Goal: Feedback & Contribution: Submit feedback/report problem

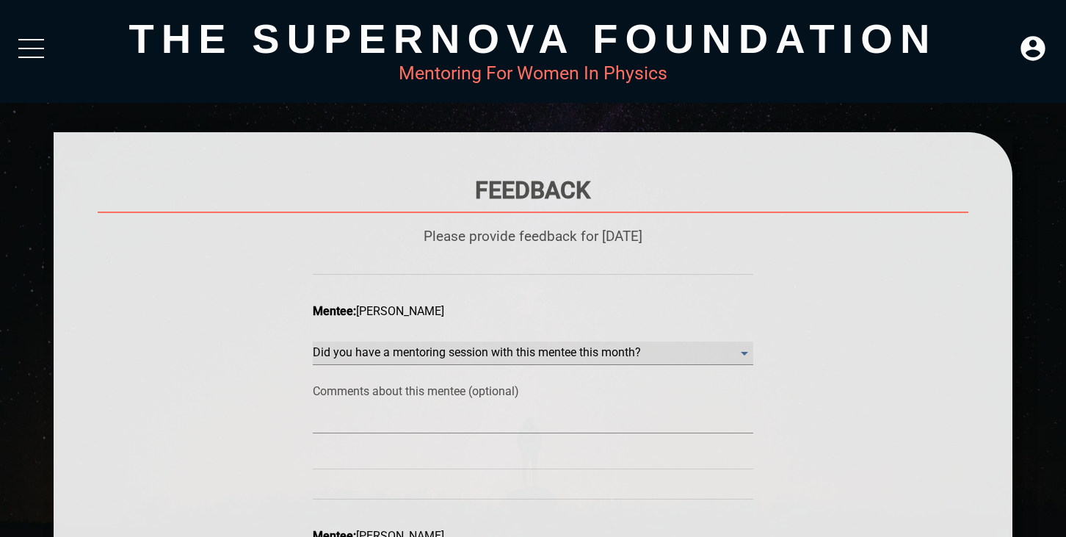
click at [560, 351] on month\? "​" at bounding box center [533, 354] width 441 height 24
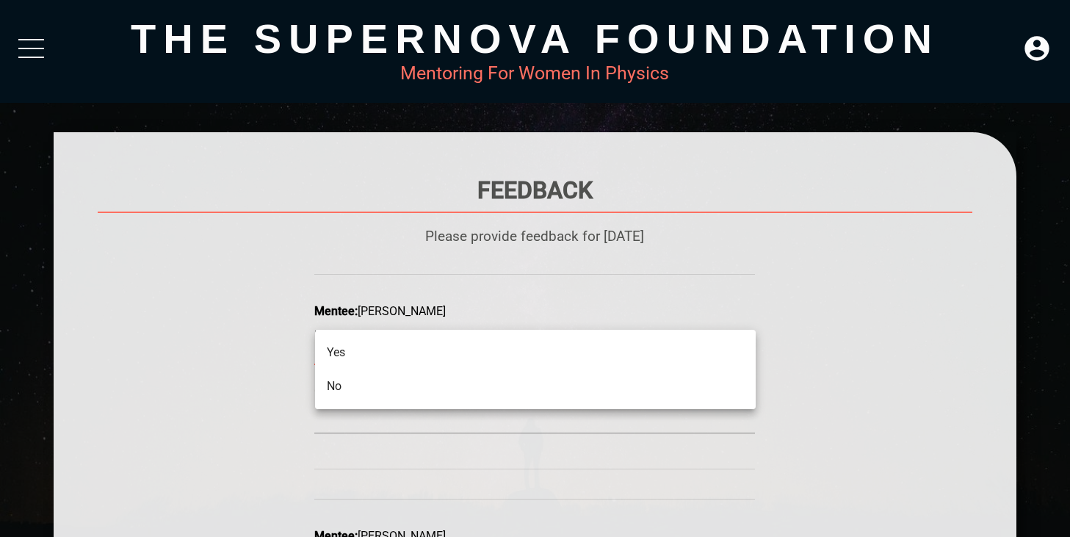
click at [484, 377] on li "No" at bounding box center [535, 386] width 441 height 34
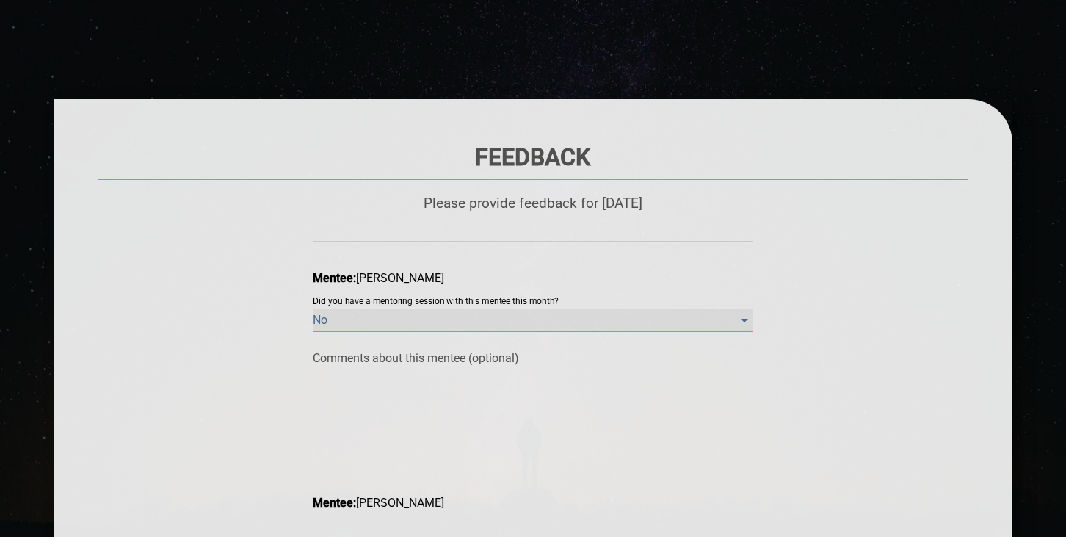
scroll to position [62, 0]
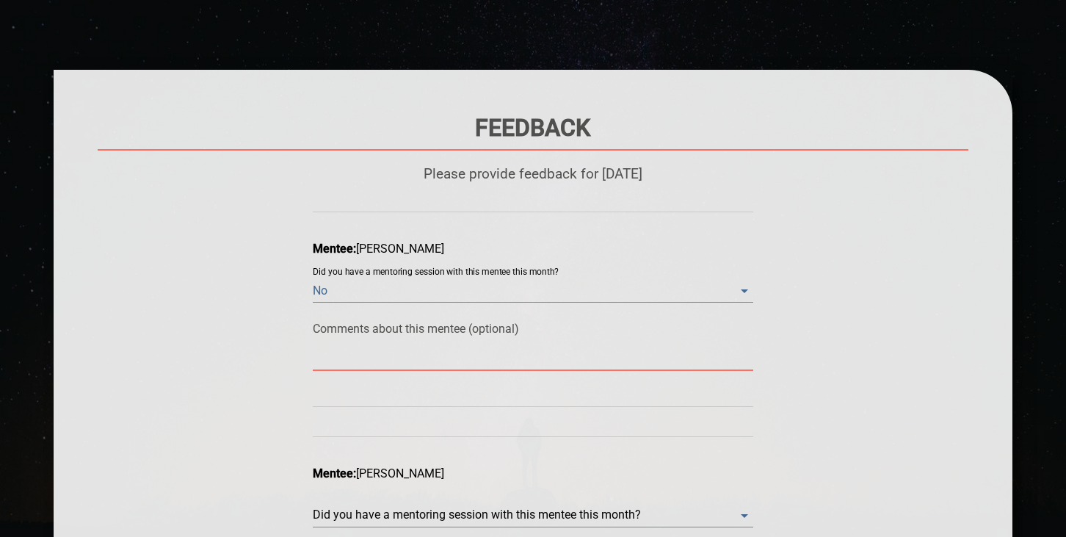
click at [422, 355] on textarea at bounding box center [533, 359] width 441 height 14
type textarea "H"
type textarea "Ha"
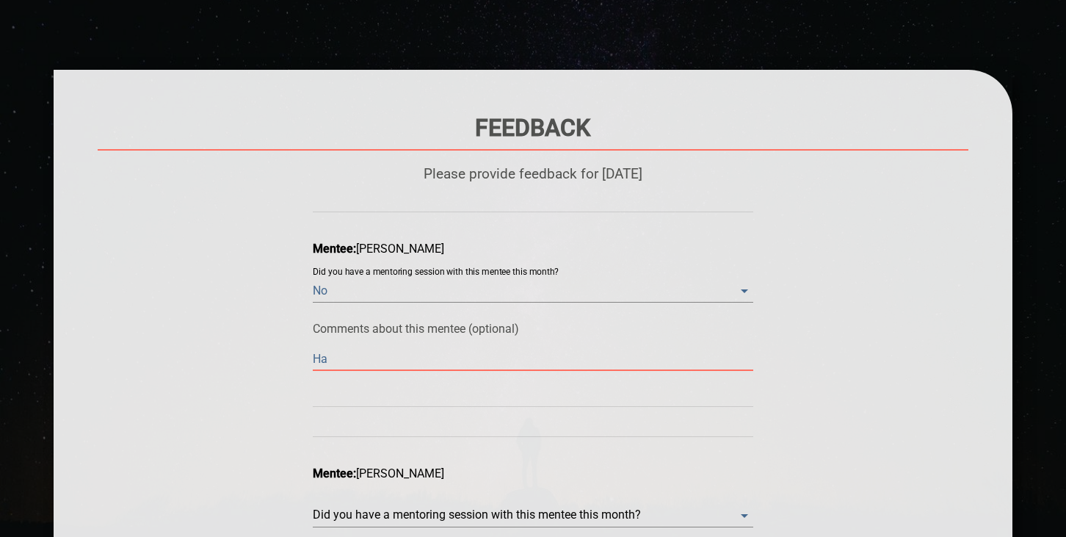
type textarea "Has"
type textarea "Has n"
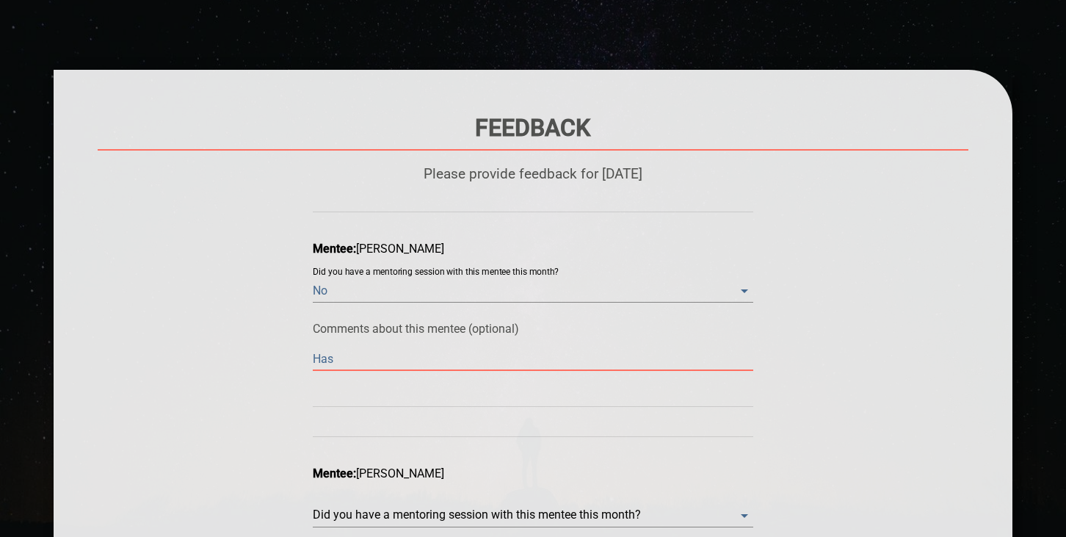
type textarea "Has n"
type textarea "Has no"
type textarea "Has not"
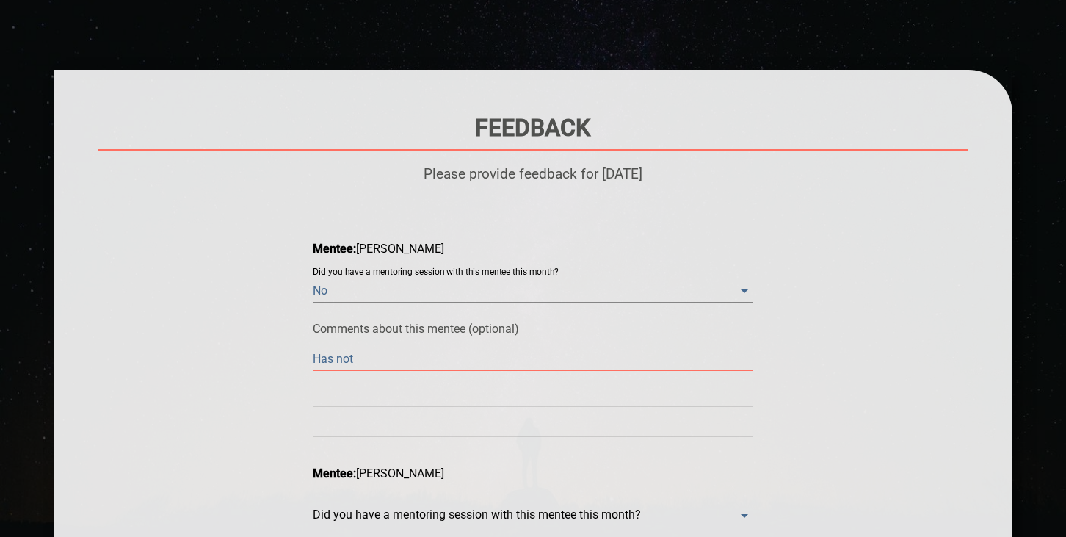
type textarea "Has not"
type textarea "Has not c"
type textarea "Has not co"
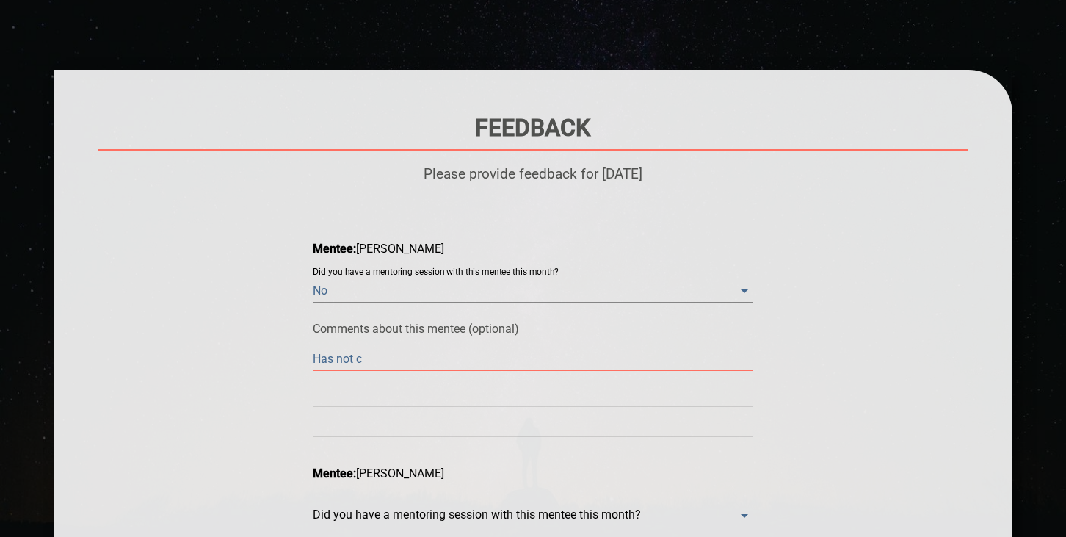
type textarea "Has not co"
type textarea "Has not con"
type textarea "Has not cont"
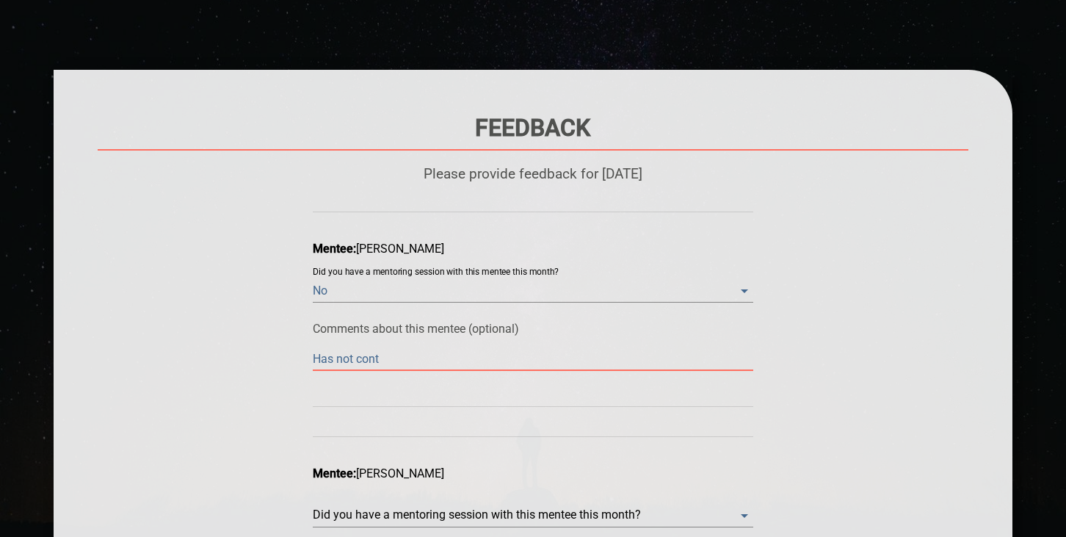
type textarea "Has not conta"
type textarea "Has not contac"
type textarea "Has not contact"
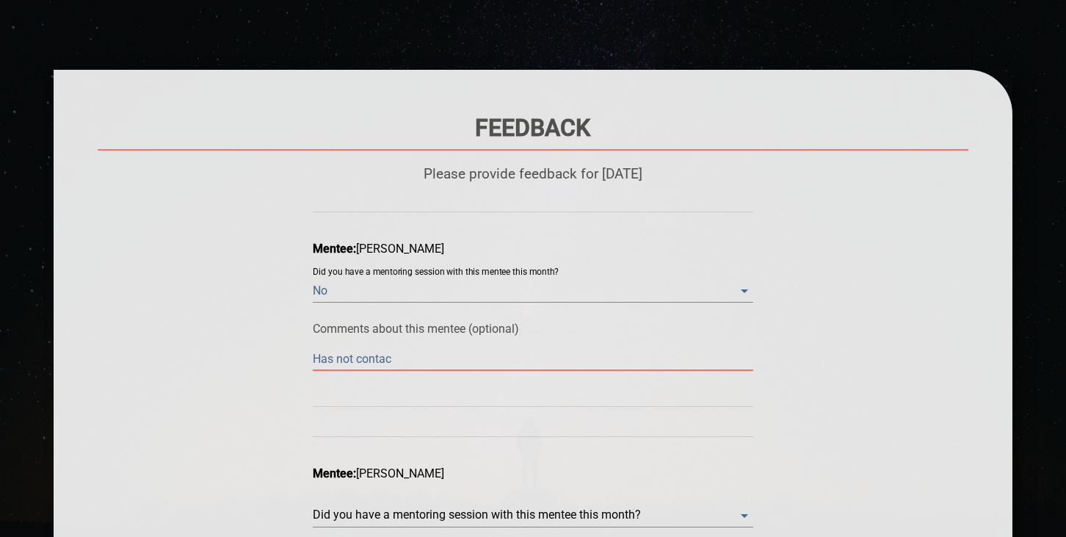
type textarea "Has not contact"
type textarea "Has not contacte"
type textarea "Has not contacted"
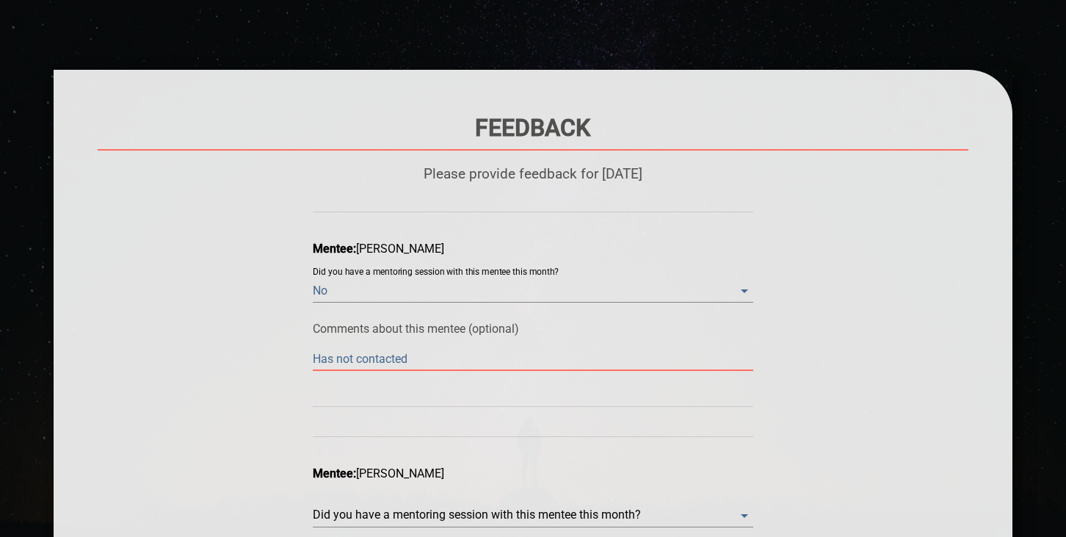
type textarea "Has not contacted"
type textarea "Has not contacted m"
type textarea "Has not contacted me"
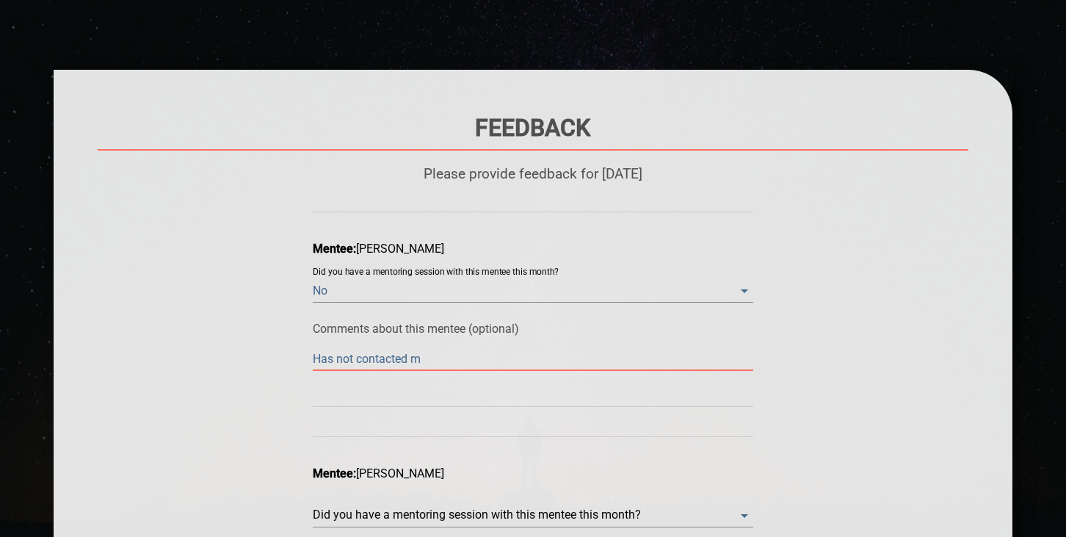
type textarea "Has not contacted me"
type textarea "Has not contacted me f"
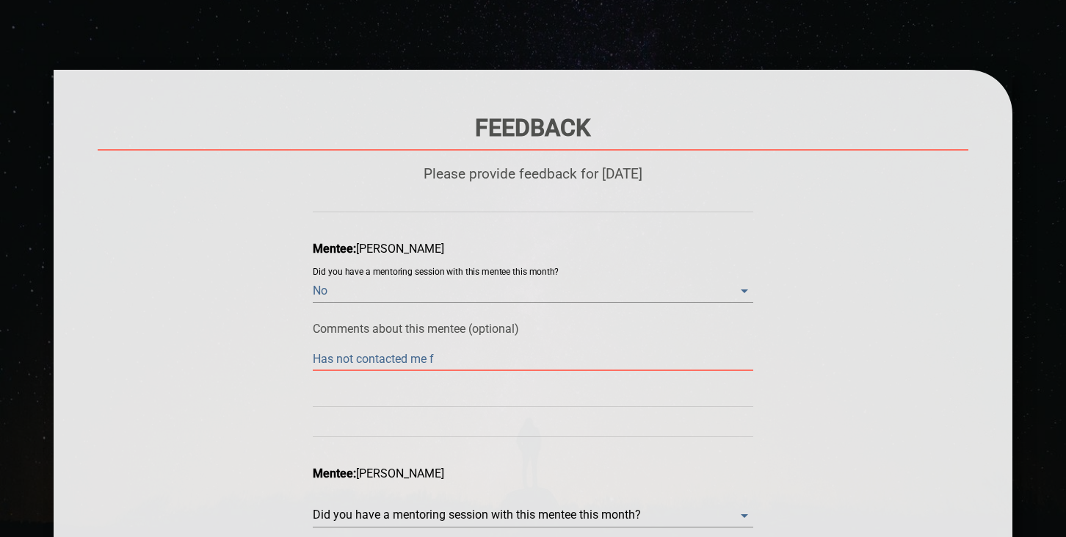
type textarea "Has not contacted me fo"
type textarea "Has not contacted me for"
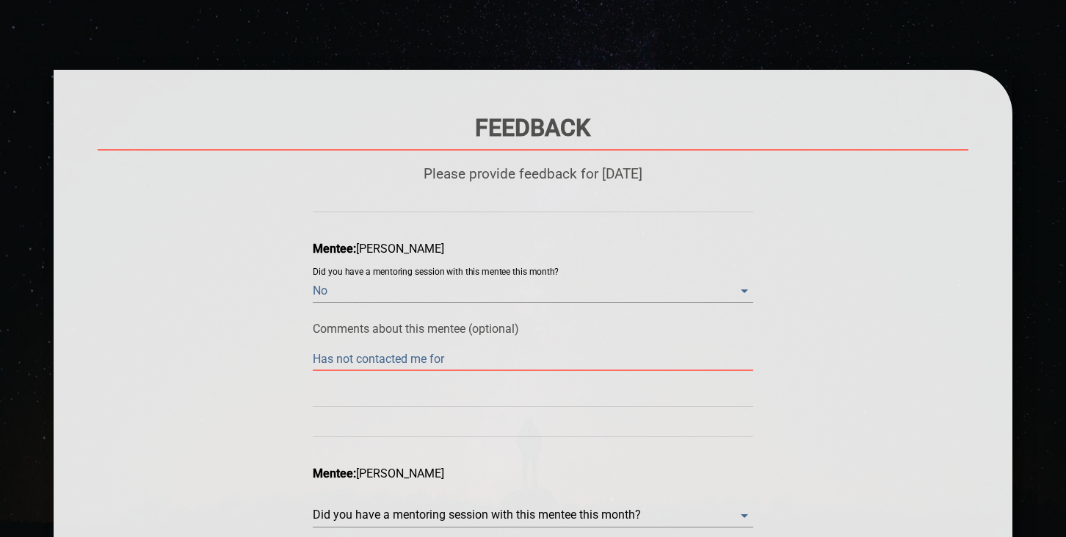
type textarea "Has not contacted me for"
type textarea "Has not contacted me for m"
type textarea "Has not contacted me for mo"
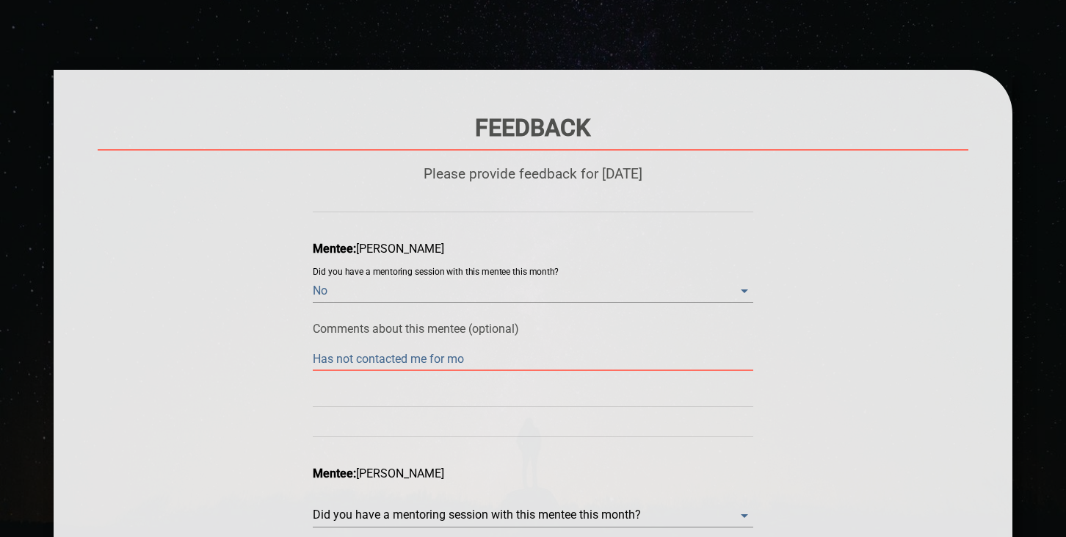
type textarea "Has not contacted me for mon"
type textarea "Has not contacted me for mont"
type textarea "Has not contacted me for month"
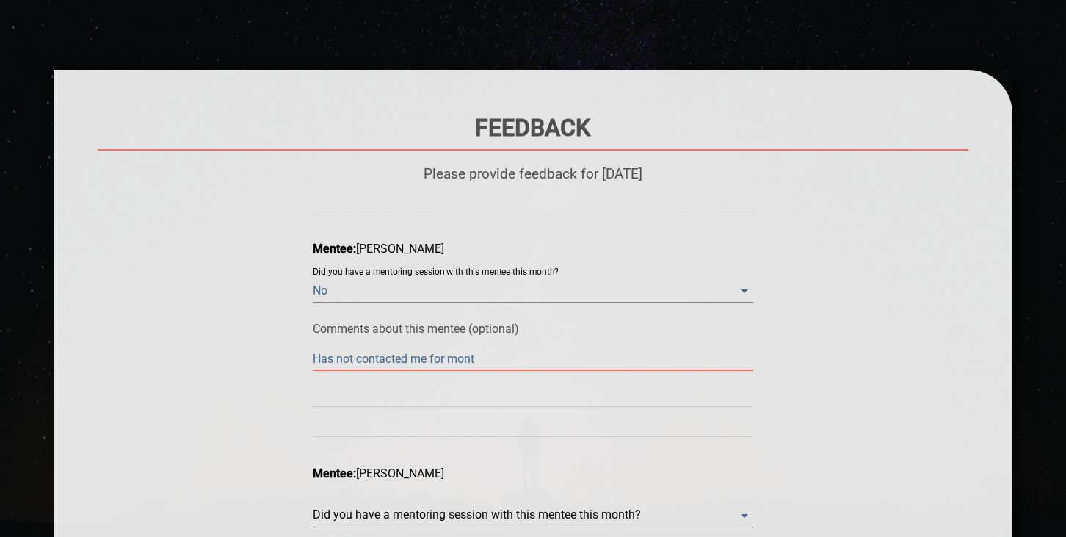
type textarea "Has not contacted me for month"
type textarea "Has not contacted me for months"
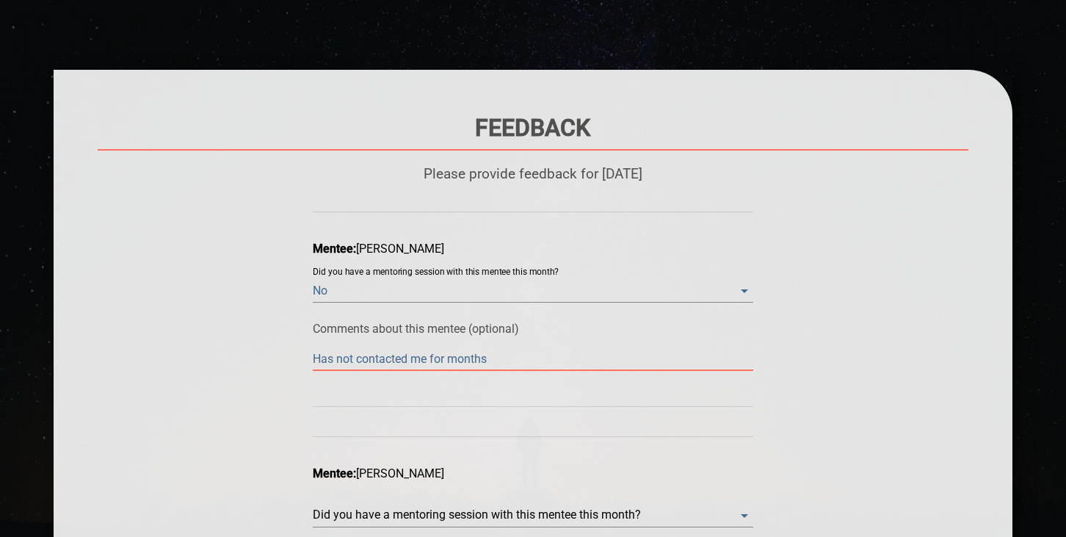
type textarea "Has not contacted me for months n"
type textarea "Has not contacted me for months no"
type textarea "Has not contacted me for months now"
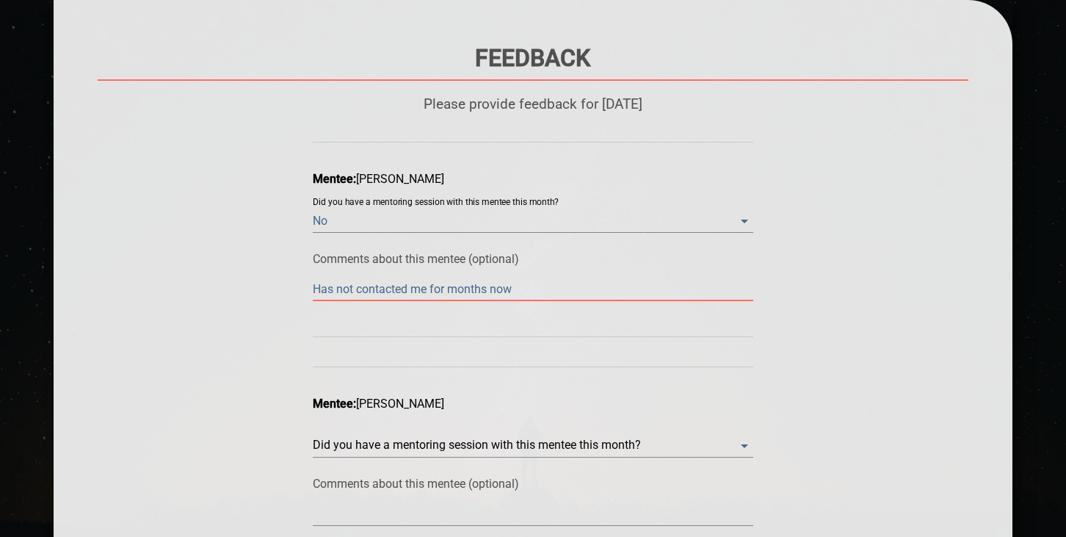
scroll to position [149, 0]
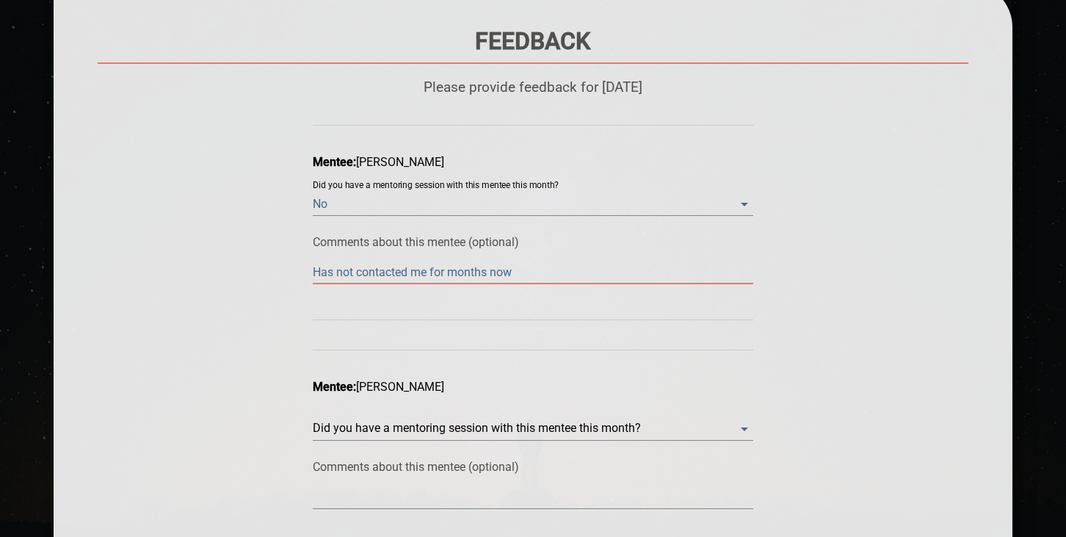
type textarea "Has not contacted me for months now"
click at [491, 430] on month\? "​" at bounding box center [533, 429] width 441 height 24
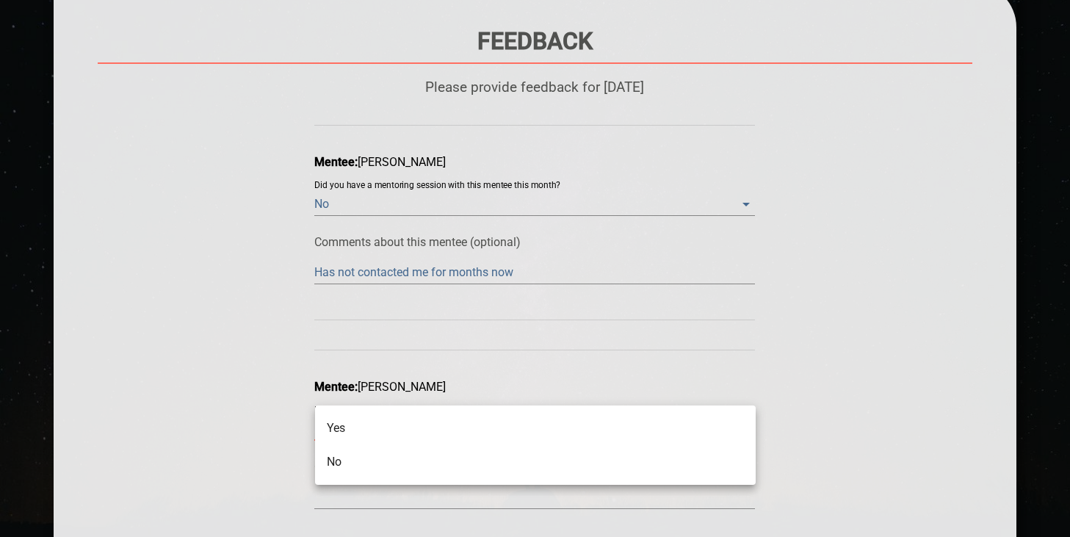
click at [419, 456] on li "No" at bounding box center [535, 462] width 441 height 34
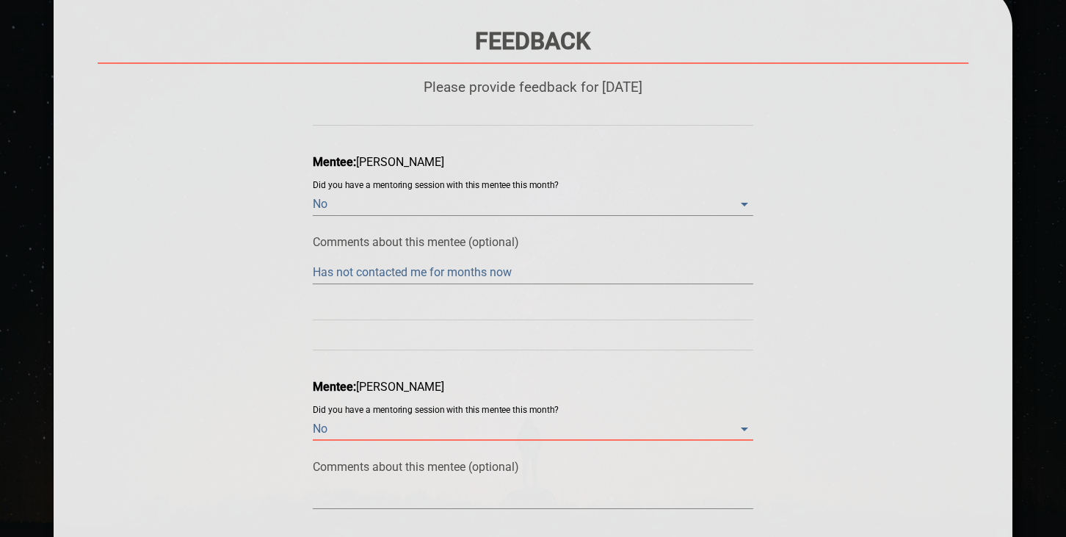
click at [402, 276] on textarea "Has not contacted me for months now" at bounding box center [533, 272] width 441 height 14
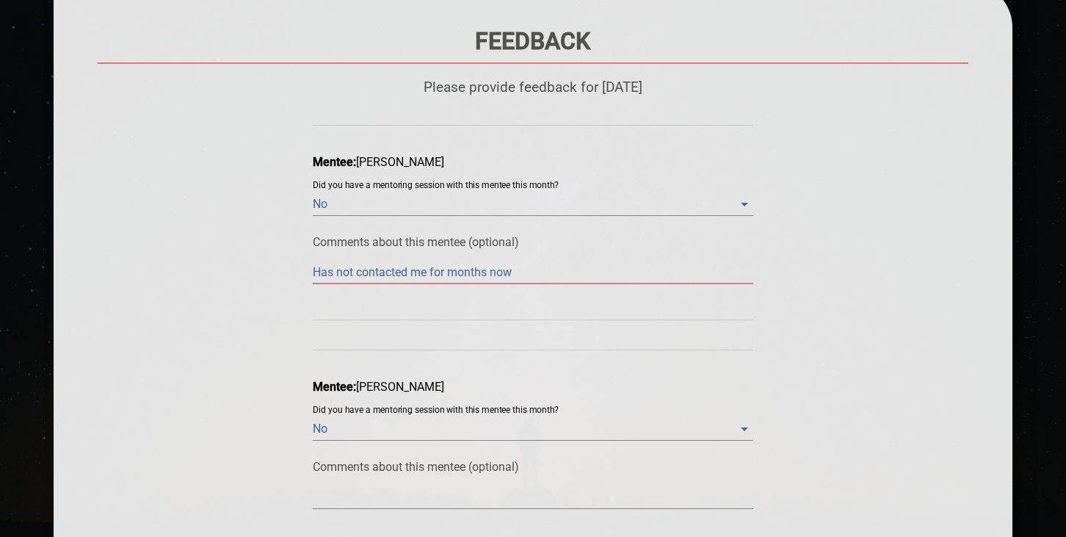
click at [402, 276] on textarea "Has not contacted me for months now" at bounding box center [533, 272] width 441 height 14
click at [353, 467] on p "Comments about this mentee (optional)" at bounding box center [533, 467] width 441 height 14
click at [358, 497] on textarea at bounding box center [533, 497] width 441 height 14
paste textarea "Has not contacted me for months now"
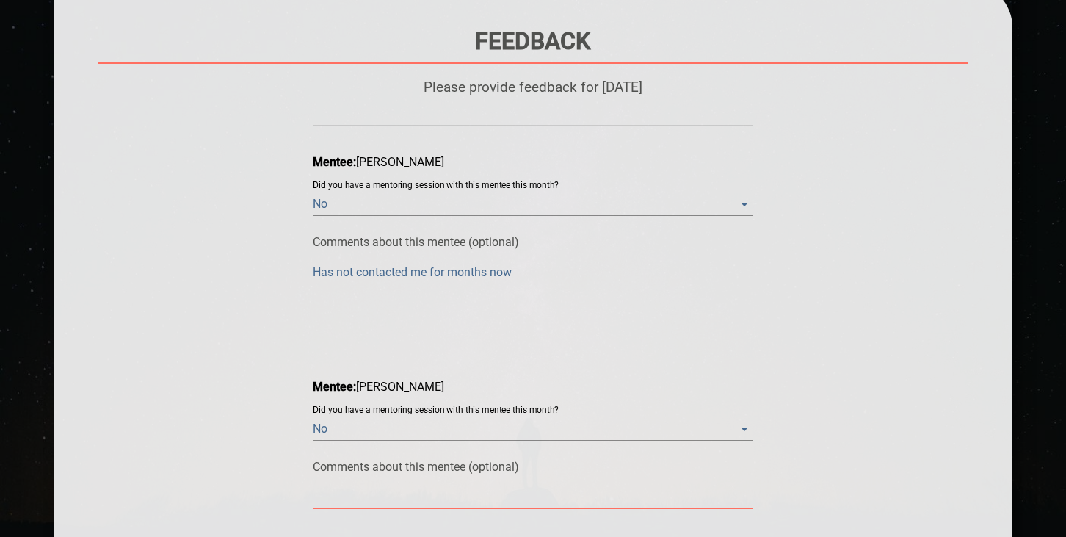
type textarea "Has not contacted me for months now"
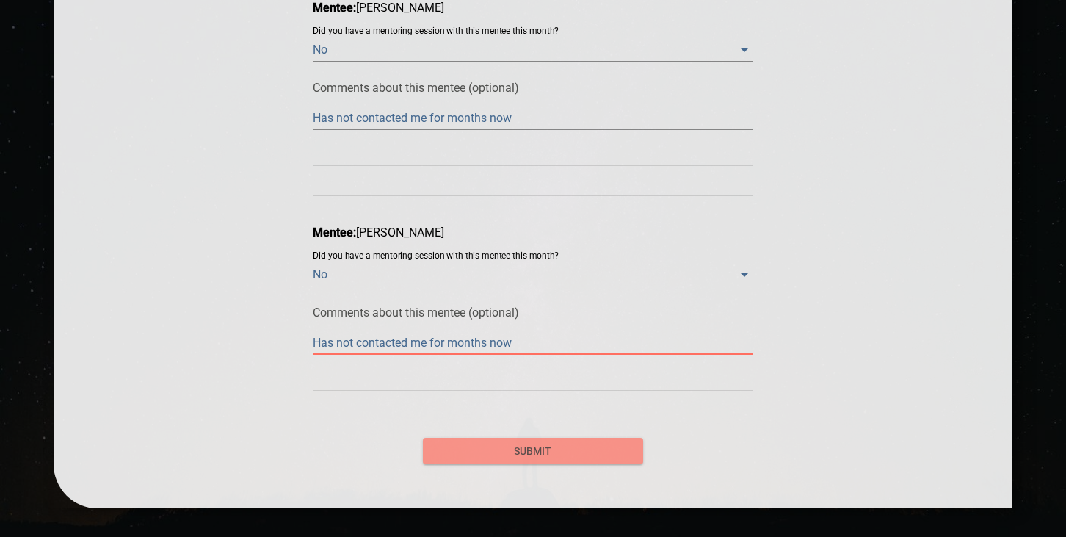
scroll to position [335, 0]
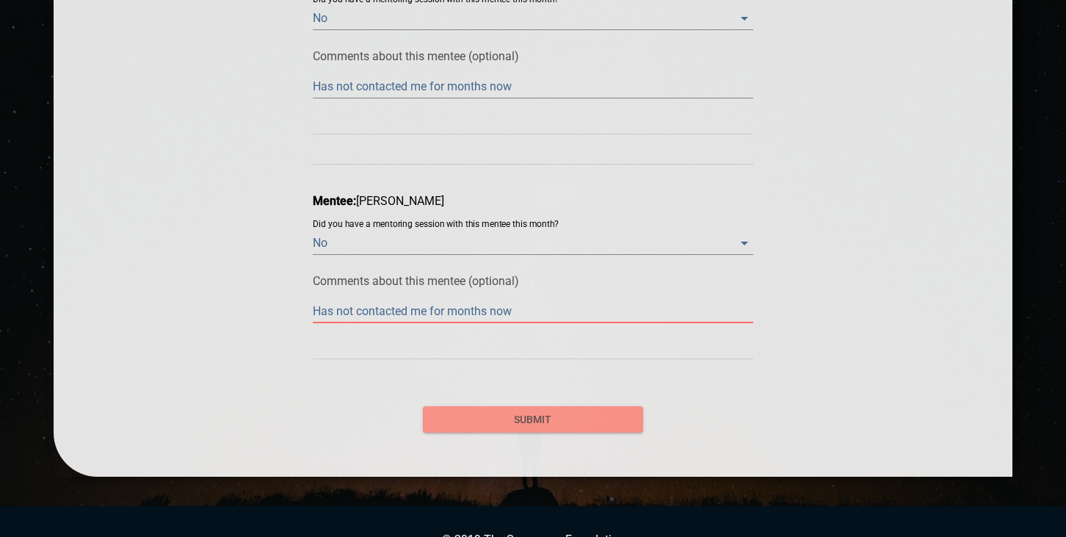
type textarea "Has not contacted me for months now"
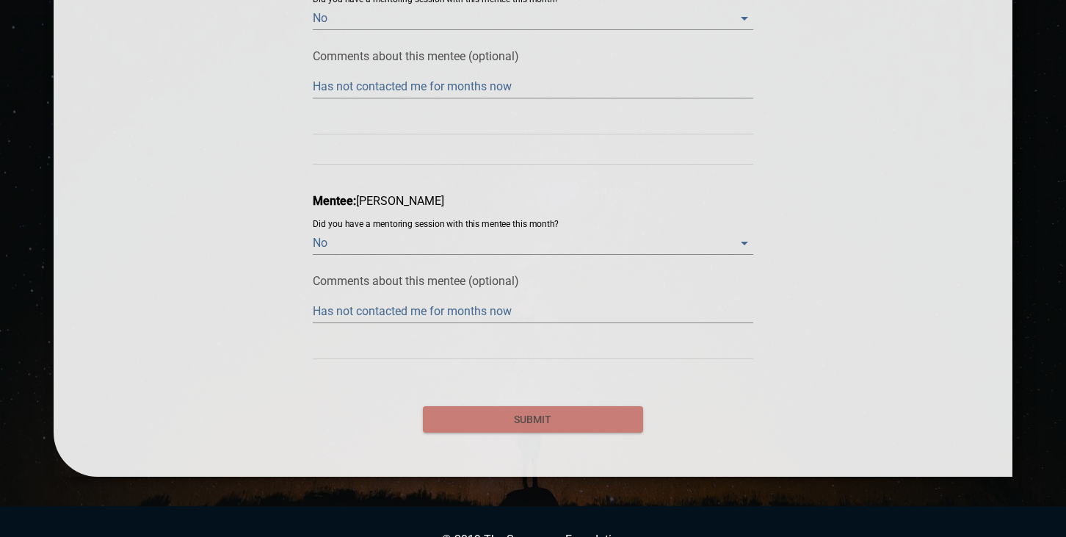
click at [507, 412] on span "submit" at bounding box center [533, 420] width 197 height 18
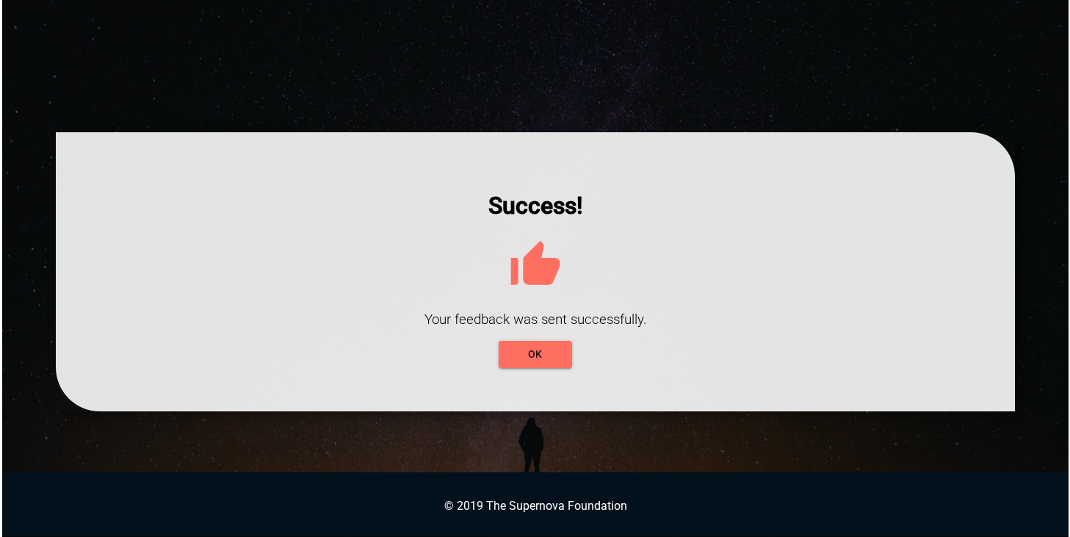
scroll to position [0, 0]
